Goal: Task Accomplishment & Management: Complete application form

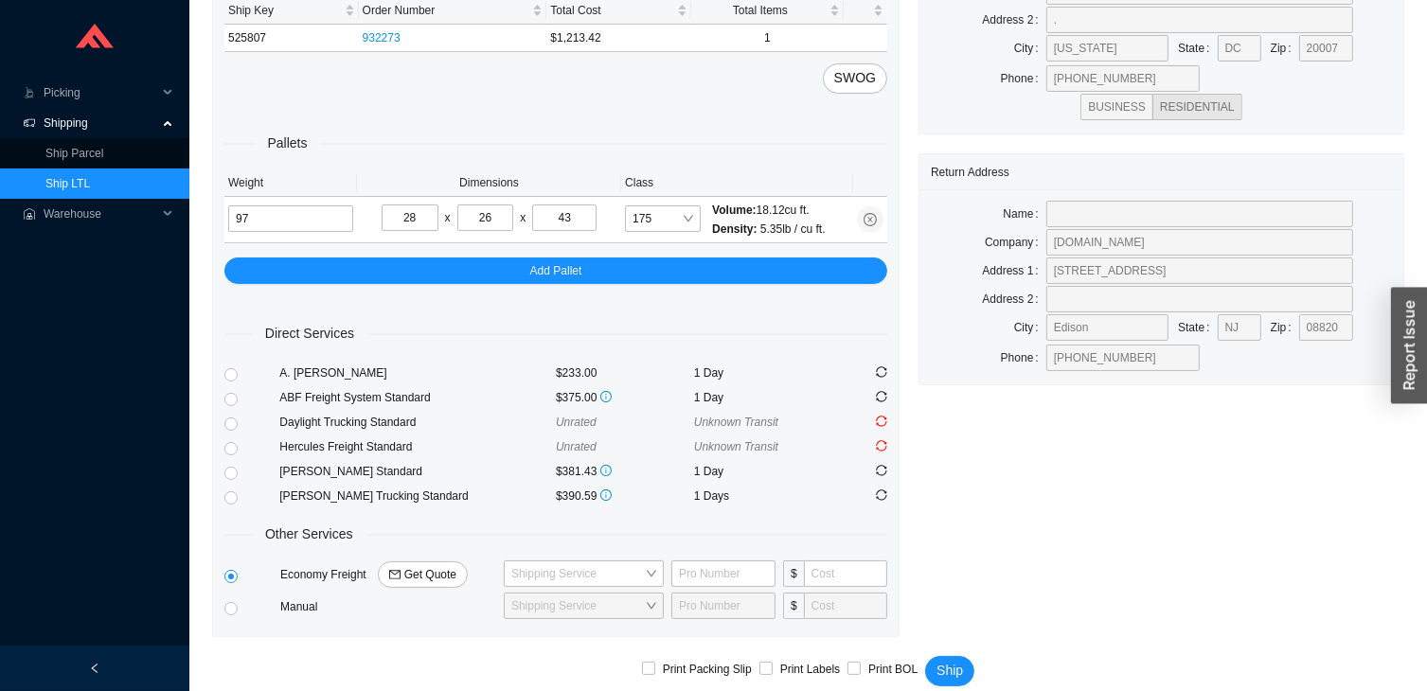
click at [90, 177] on link "Ship LTL" at bounding box center [67, 183] width 45 height 13
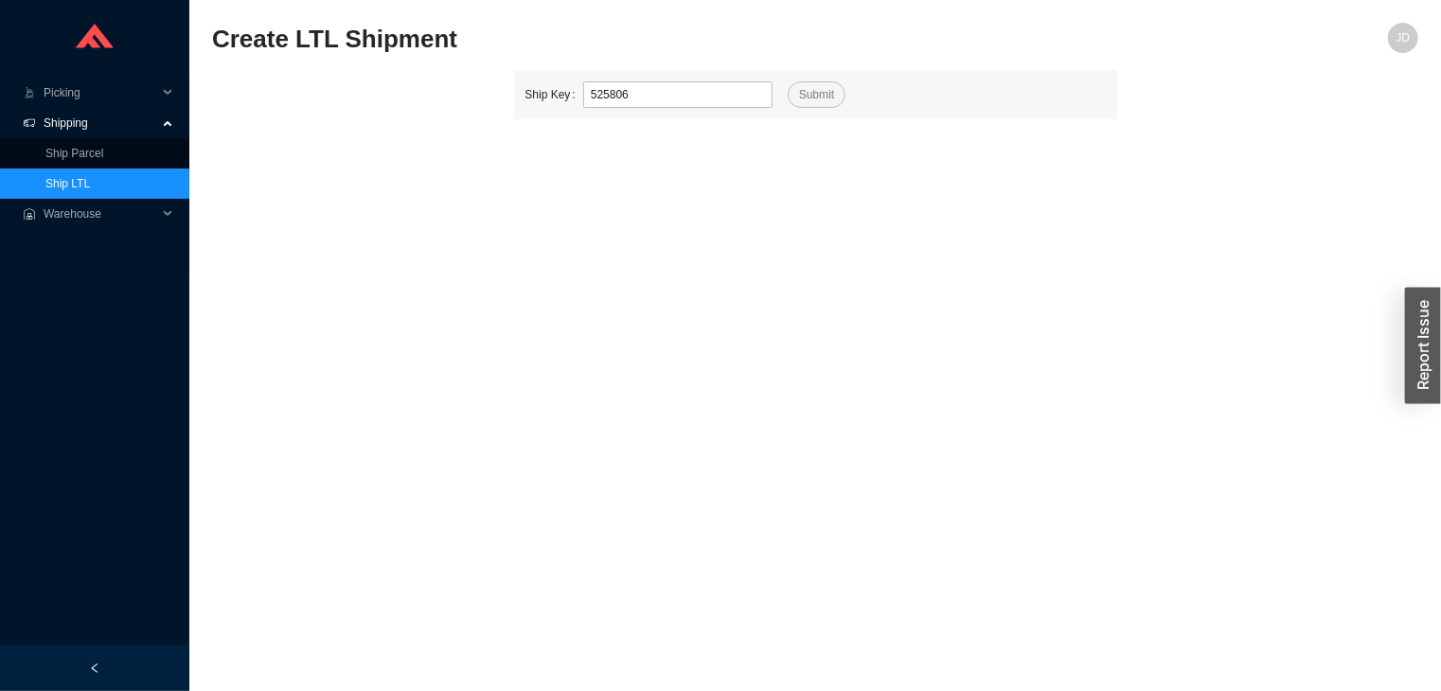
type input "525806"
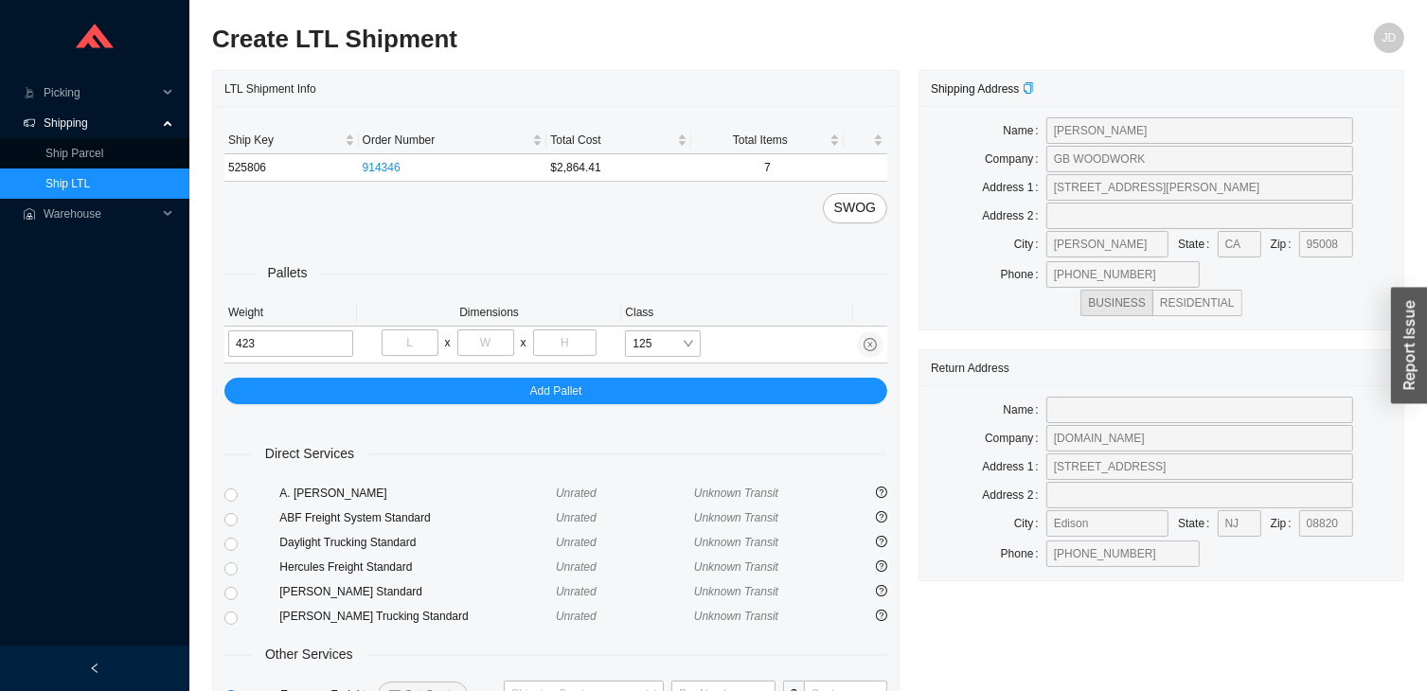
type input "423"
click at [419, 336] on input "tel" at bounding box center [410, 343] width 57 height 27
type input "36"
click at [481, 337] on input "tel" at bounding box center [485, 343] width 57 height 27
type input "5"
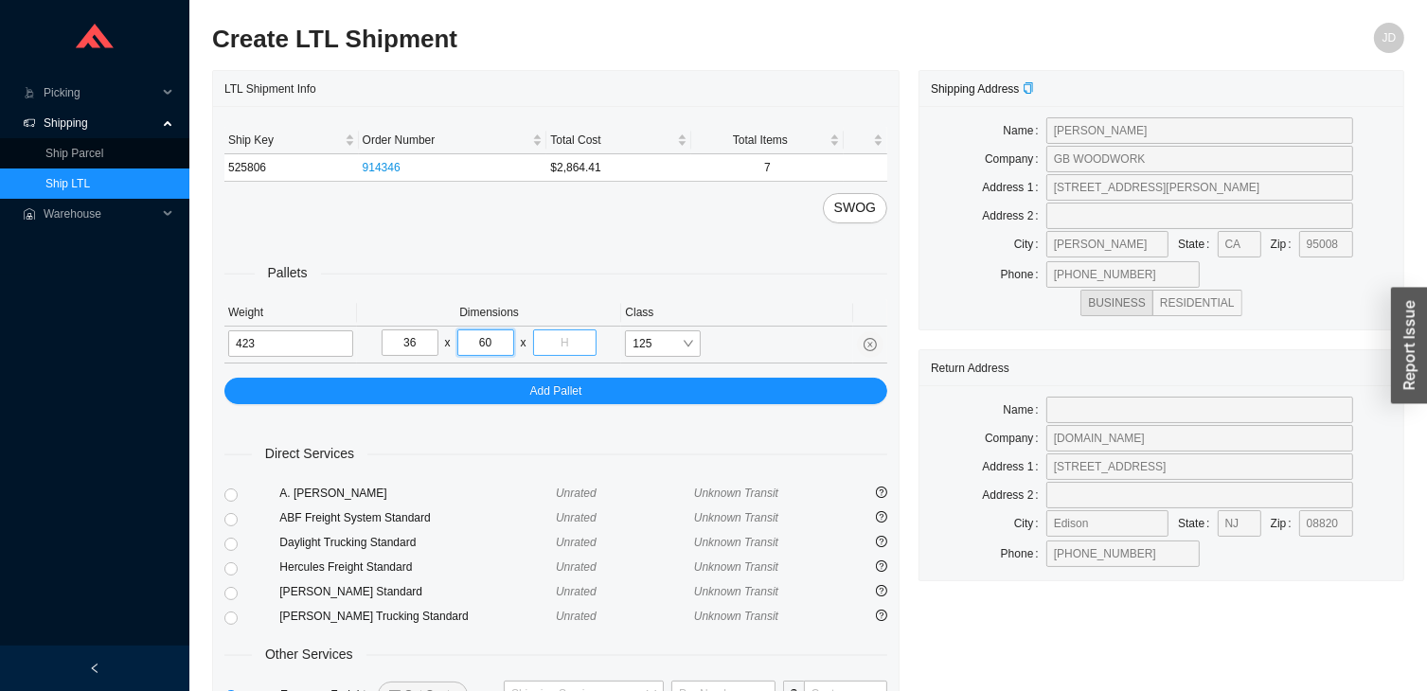
type input "60"
click at [568, 345] on input "tel" at bounding box center [565, 343] width 64 height 27
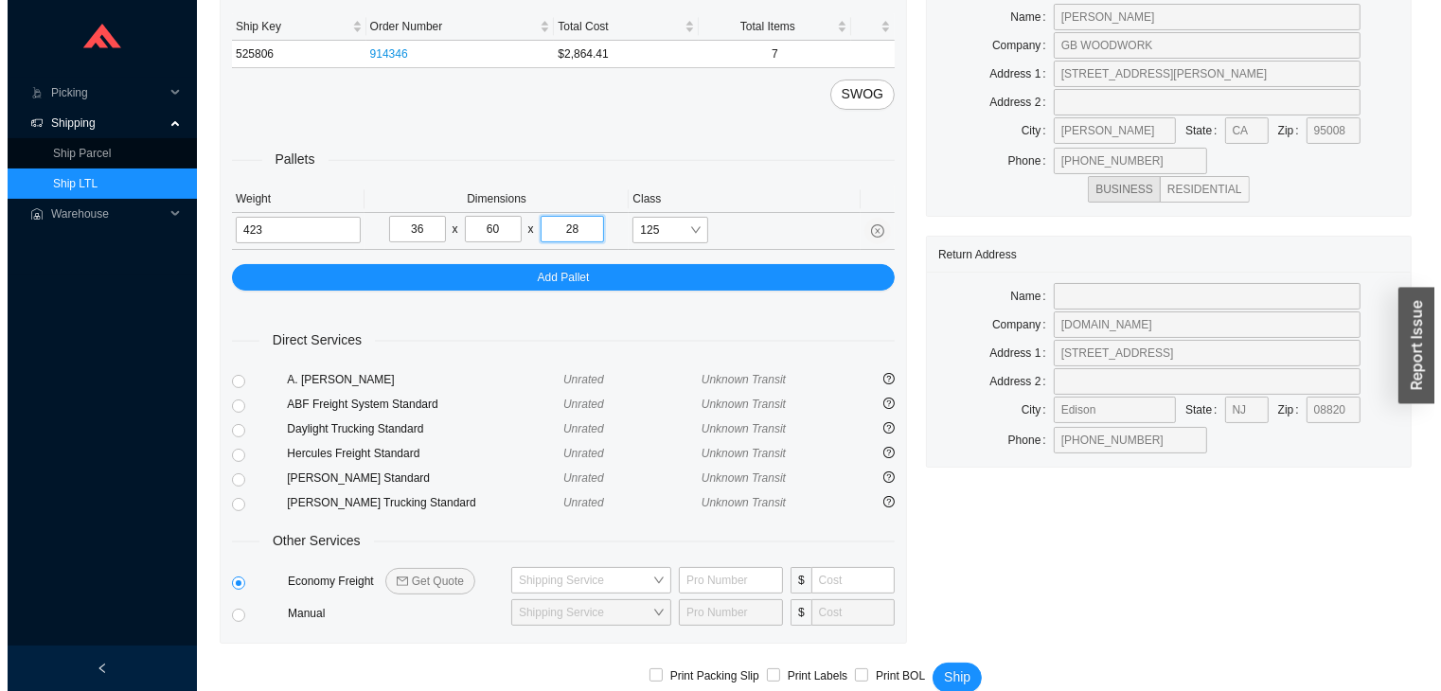
scroll to position [140, 0]
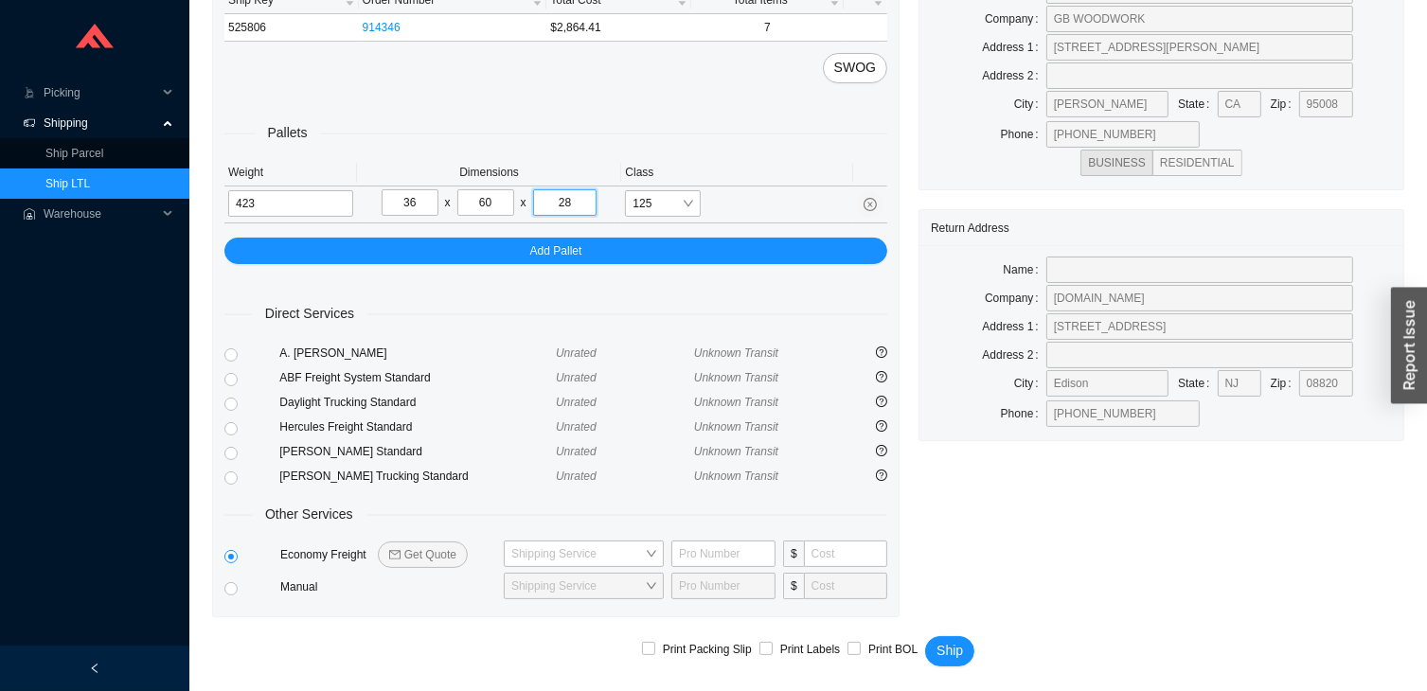
type input "28"
click at [486, 431] on div "Hercules Freight Standard" at bounding box center [417, 427] width 277 height 19
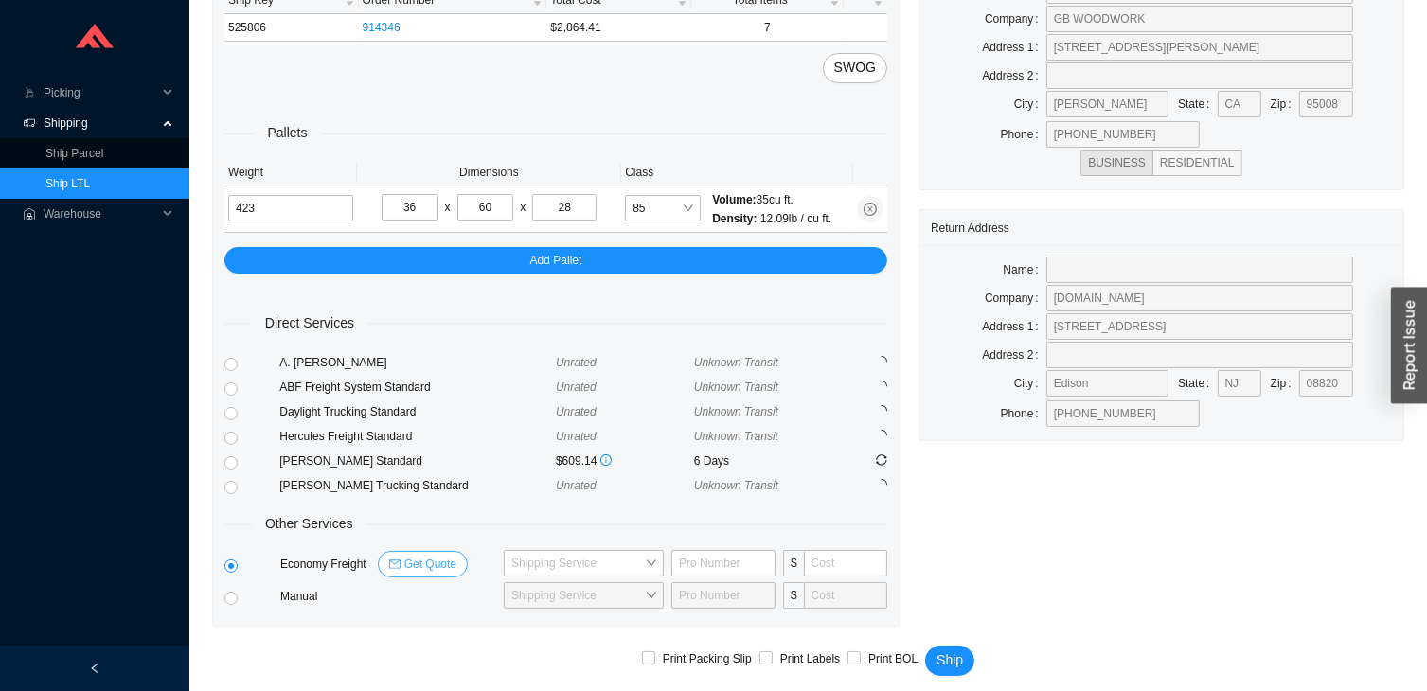
click at [422, 561] on span "Get Quote" at bounding box center [430, 564] width 52 height 19
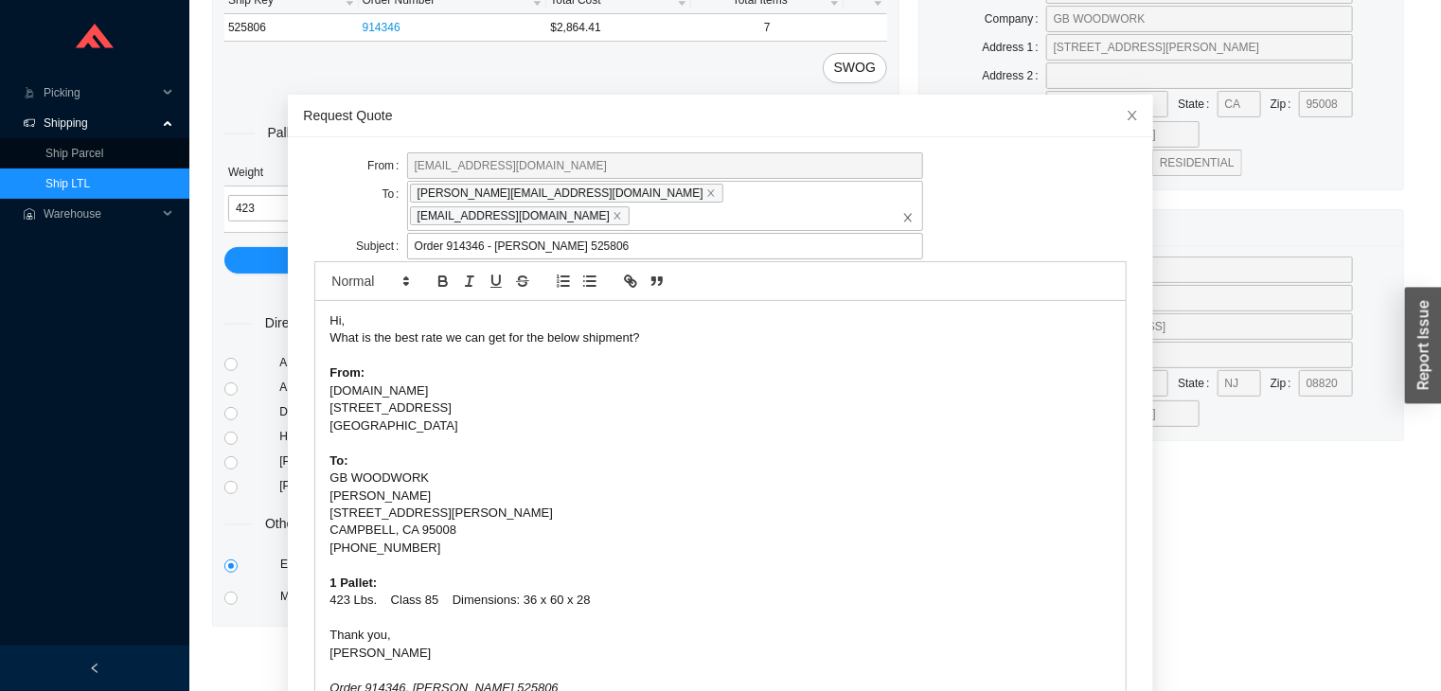
scroll to position [73, 0]
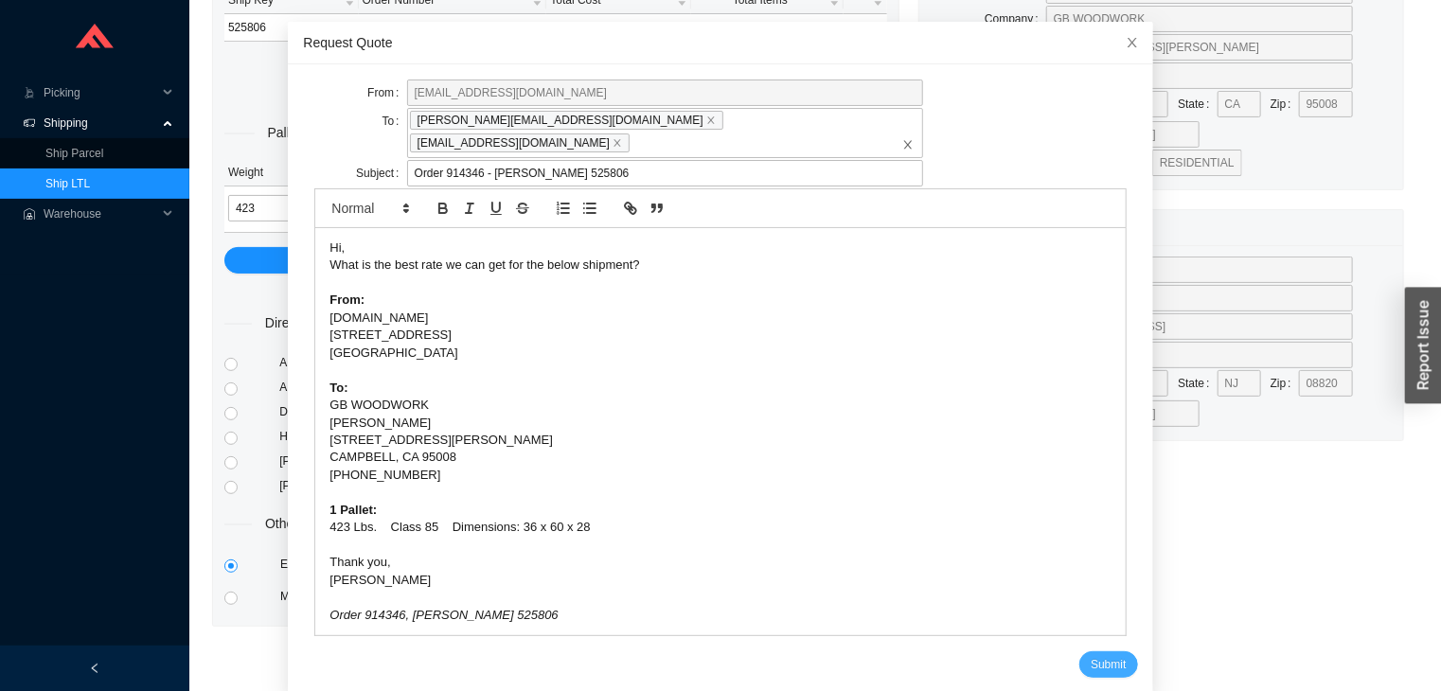
click at [1080, 652] on button "Submit" at bounding box center [1109, 665] width 58 height 27
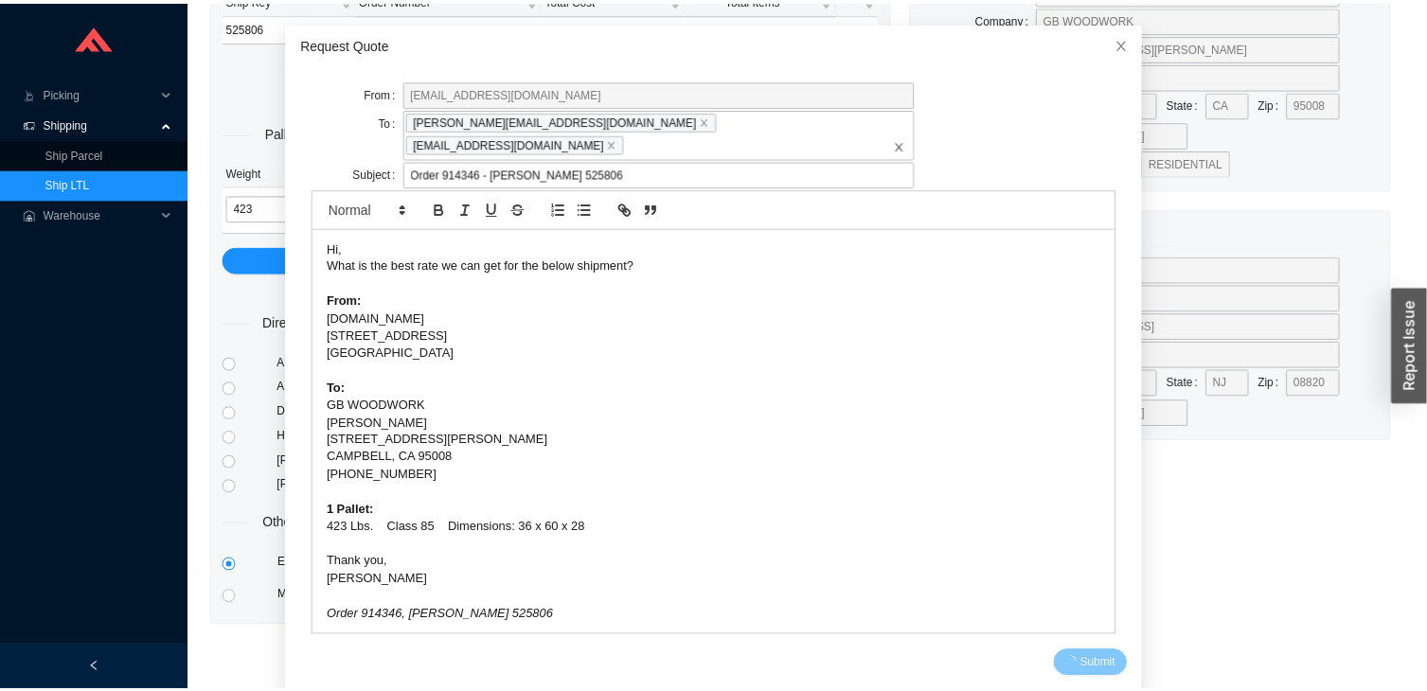
scroll to position [0, 0]
